Goal: Find specific page/section: Find specific page/section

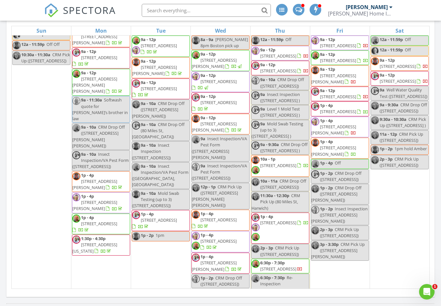
scroll to position [282, 0]
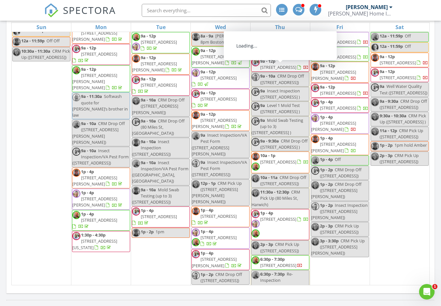
click at [278, 70] on span "[STREET_ADDRESS]" at bounding box center [278, 67] width 36 height 6
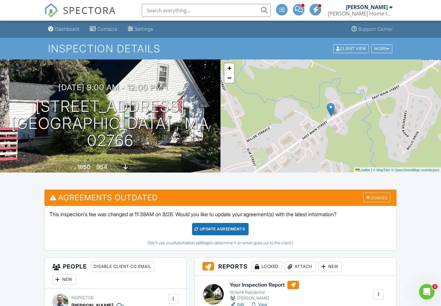
click at [64, 28] on div "Dashboard" at bounding box center [67, 28] width 25 height 5
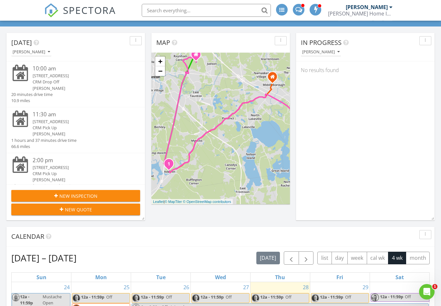
scroll to position [841, 441]
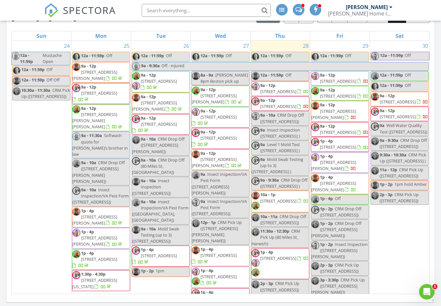
scroll to position [272, 0]
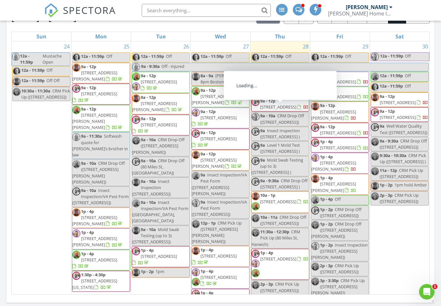
click at [287, 110] on span "[STREET_ADDRESS]" at bounding box center [278, 107] width 36 height 6
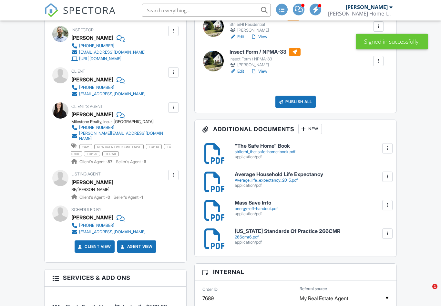
scroll to position [273, 0]
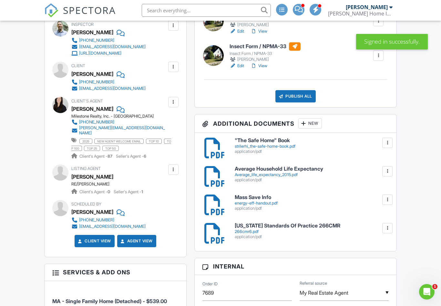
click at [174, 166] on div at bounding box center [173, 169] width 6 height 6
click at [158, 184] on li "Edit" at bounding box center [158, 189] width 33 height 16
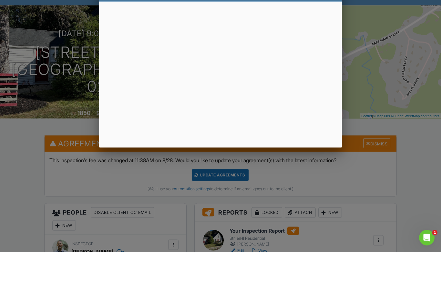
scroll to position [54, 0]
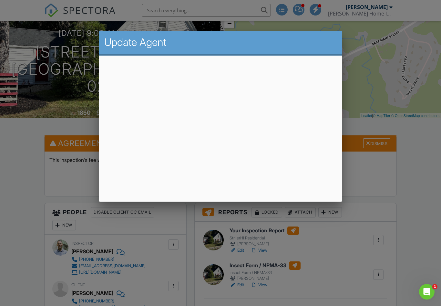
click at [23, 229] on div at bounding box center [220, 159] width 441 height 382
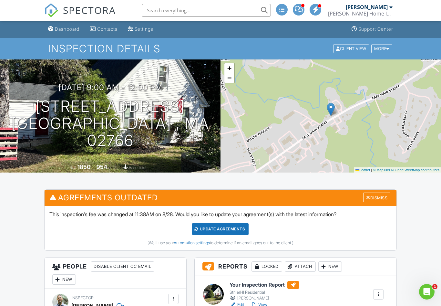
click at [65, 31] on div "Dashboard" at bounding box center [67, 28] width 25 height 5
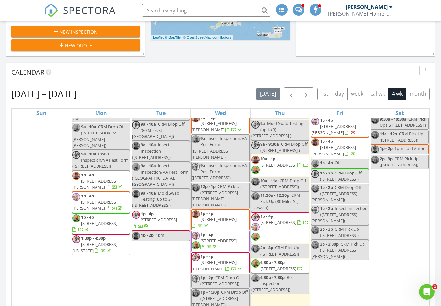
scroll to position [113, 0]
